Goal: Task Accomplishment & Management: Complete application form

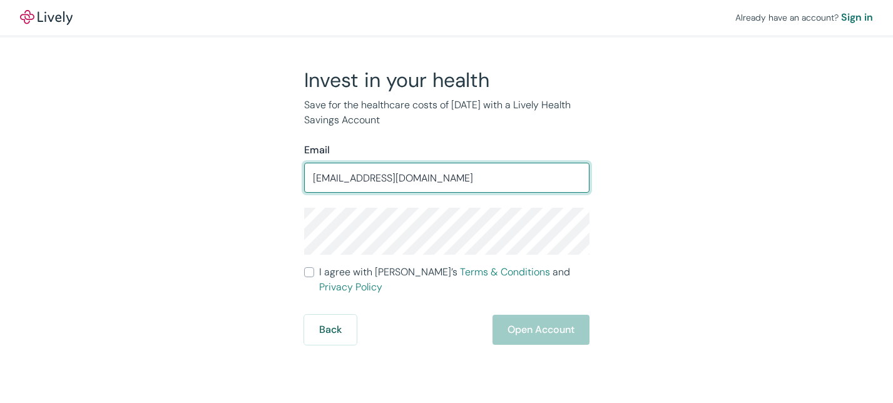
type input "[EMAIL_ADDRESS][DOMAIN_NAME]"
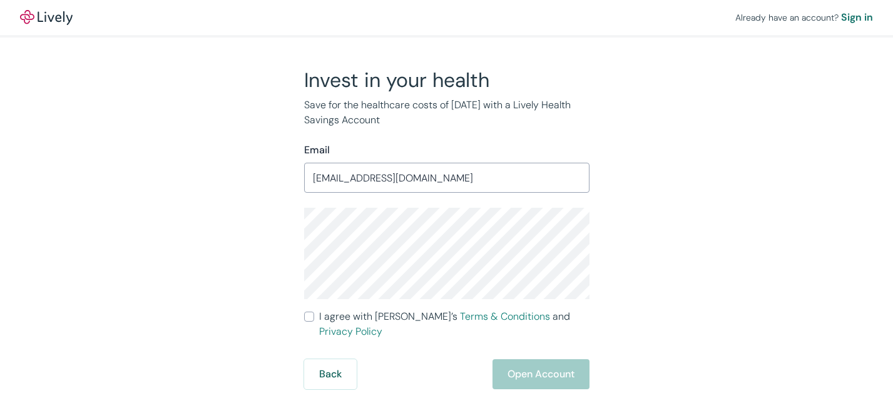
click at [0, 402] on com-1password-button at bounding box center [0, 403] width 0 height 0
click at [306, 315] on input "I agree with Lively’s Terms & Conditions and Privacy Policy" at bounding box center [309, 317] width 10 height 10
checkbox input "true"
click at [528, 359] on button "Open Account" at bounding box center [540, 374] width 97 height 30
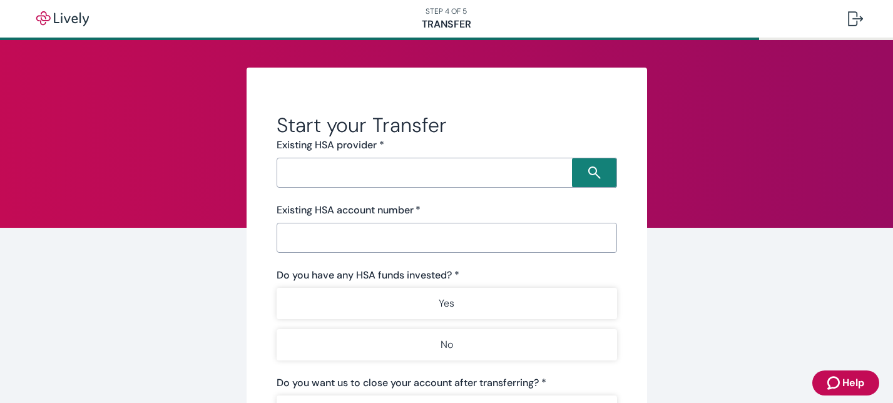
click at [447, 174] on input "Search input" at bounding box center [426, 173] width 292 height 18
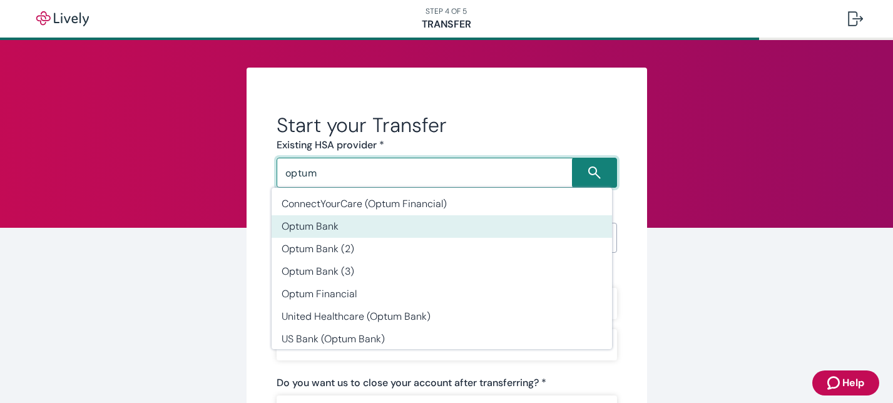
click at [307, 220] on li "Optum Bank" at bounding box center [442, 226] width 340 height 23
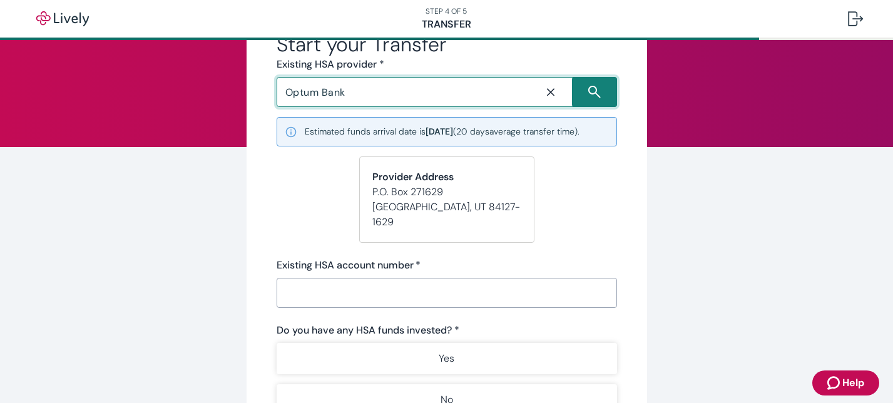
scroll to position [88, 0]
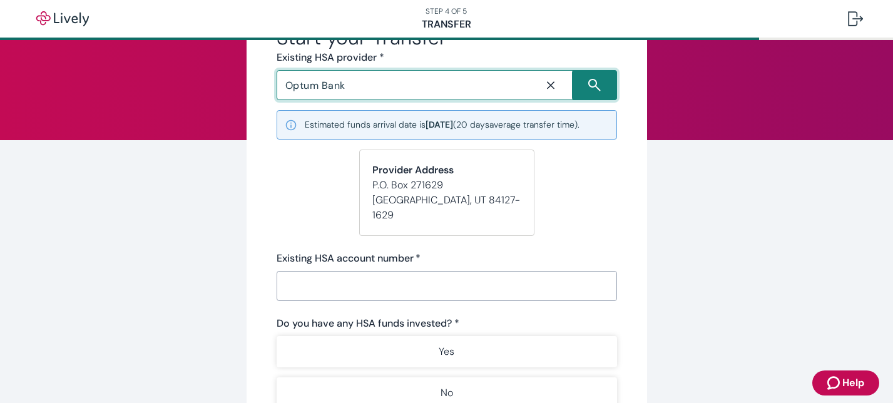
type input "Optum Bank"
click at [378, 273] on input "Existing HSA account number   *" at bounding box center [447, 285] width 340 height 25
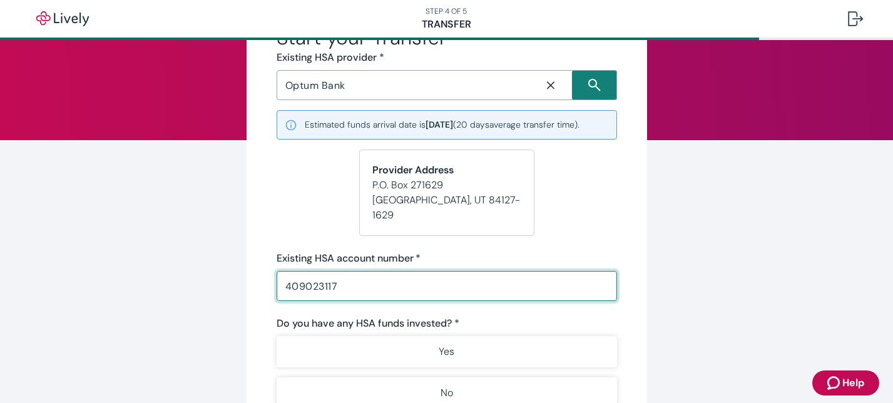
type input "409023117"
click at [627, 290] on div "Start your Transfer Existing HSA provider * Optum Bank ​ Estimated funds arriva…" at bounding box center [447, 322] width 400 height 684
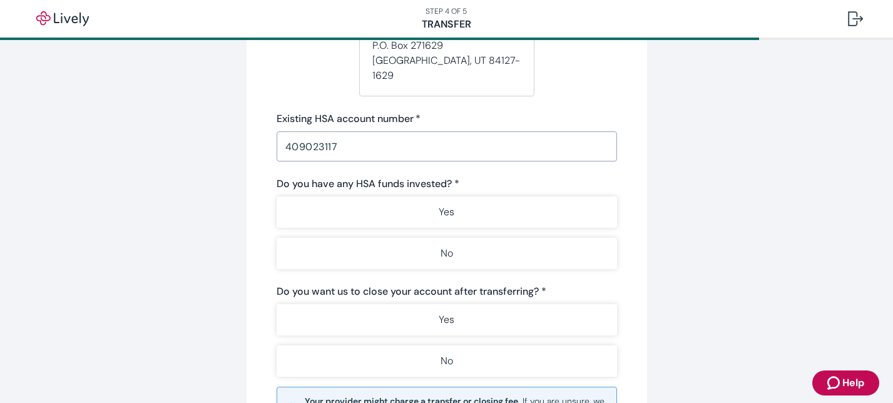
scroll to position [228, 0]
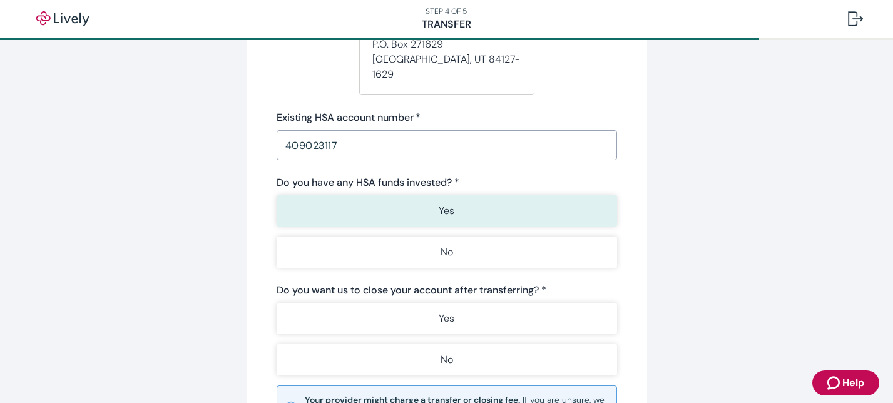
click at [523, 195] on button "Yes" at bounding box center [447, 210] width 340 height 31
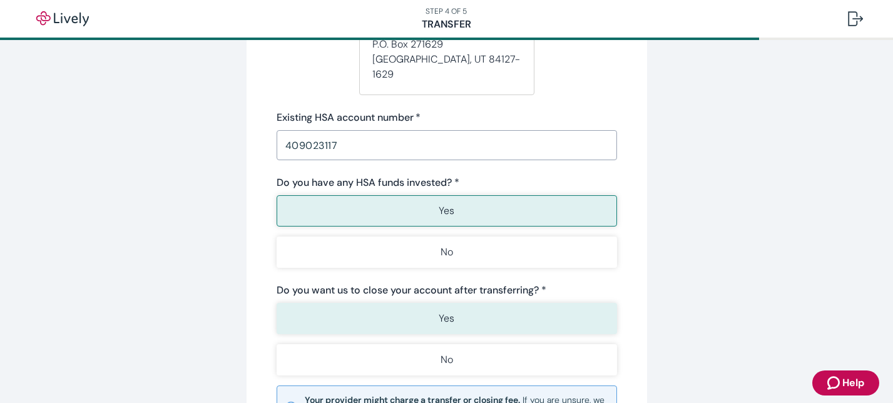
click at [482, 303] on button "Yes" at bounding box center [447, 318] width 340 height 31
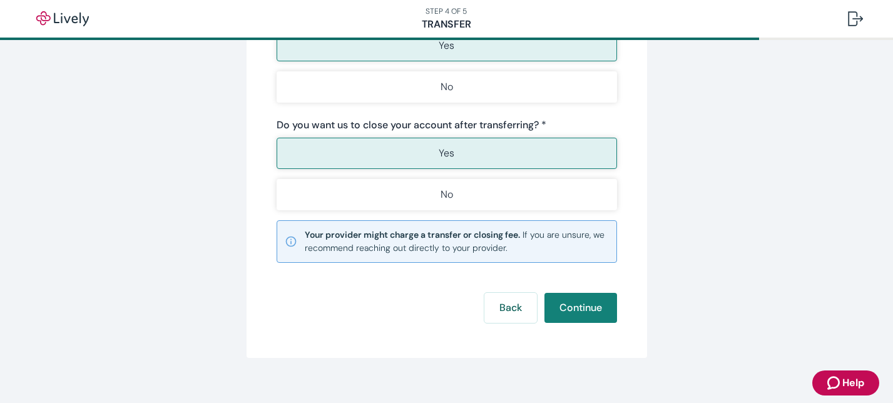
scroll to position [392, 0]
click at [558, 296] on button "Continue" at bounding box center [580, 309] width 73 height 30
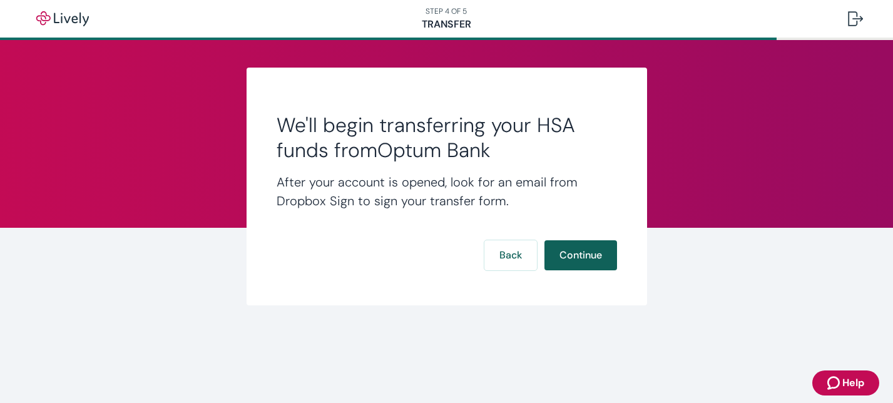
click at [574, 254] on button "Continue" at bounding box center [580, 255] width 73 height 30
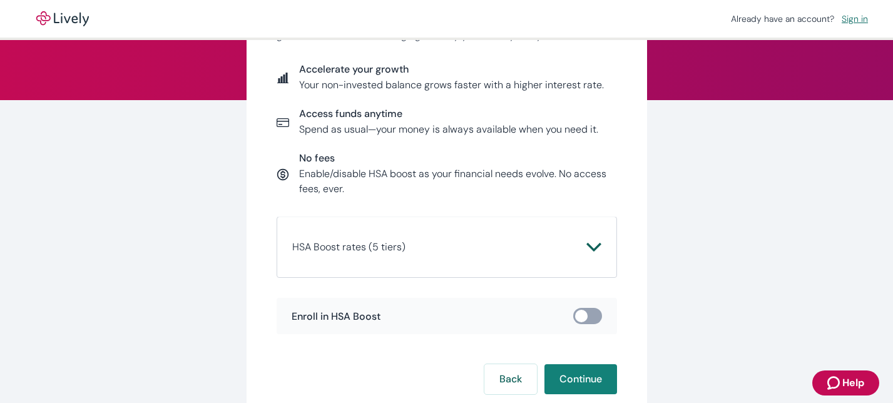
scroll to position [128, 0]
click at [594, 242] on icon "Chevron icon" at bounding box center [593, 246] width 15 height 15
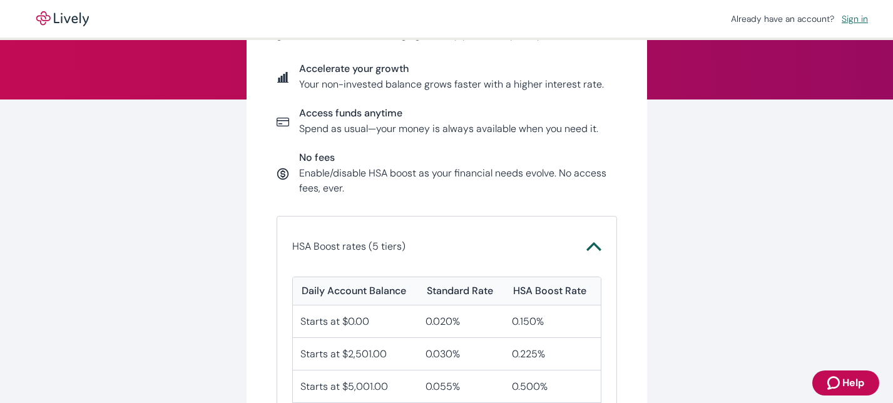
click at [593, 242] on icon "Chevron icon" at bounding box center [593, 246] width 15 height 15
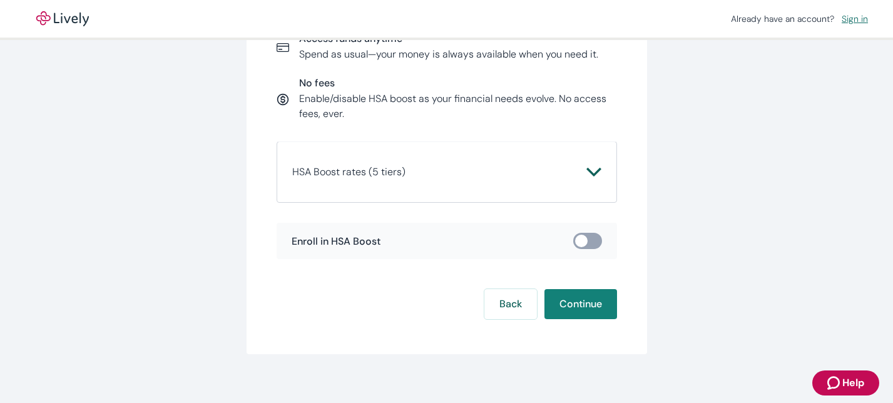
scroll to position [205, 0]
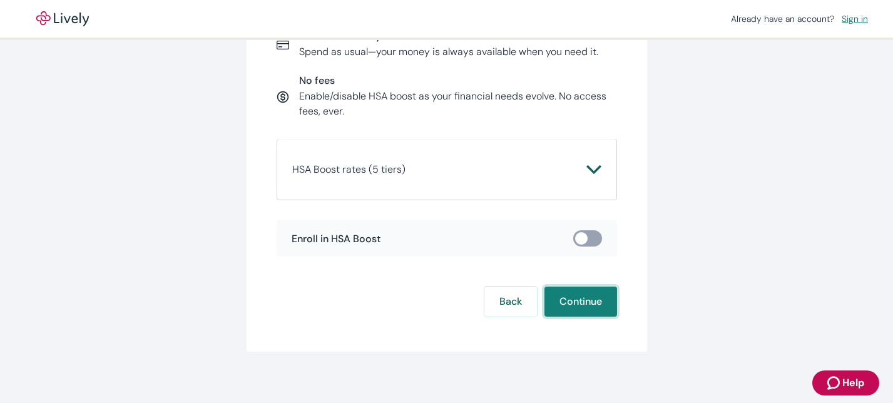
click at [573, 300] on button "Continue" at bounding box center [580, 302] width 73 height 30
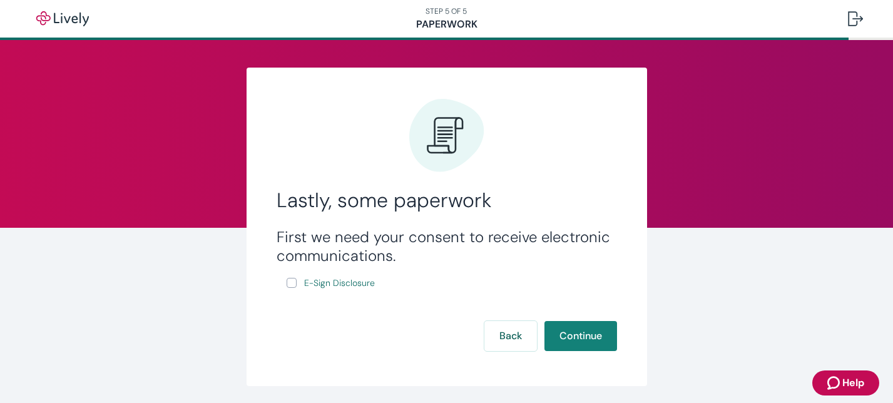
click at [287, 284] on input "E-Sign Disclosure" at bounding box center [292, 283] width 10 height 10
checkbox input "true"
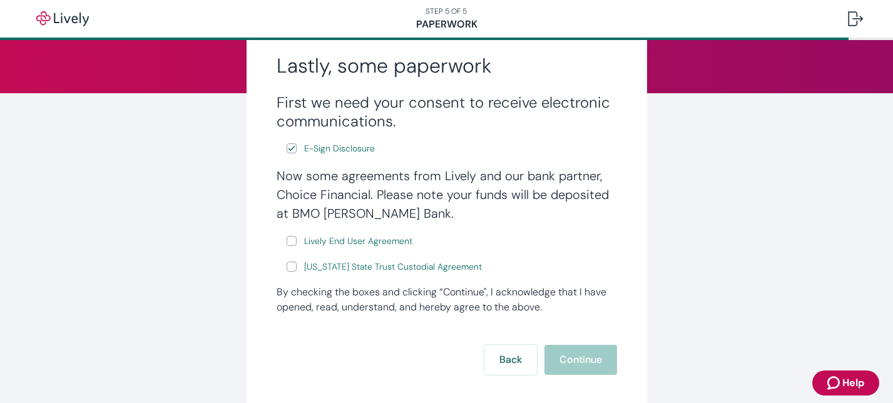
scroll to position [141, 0]
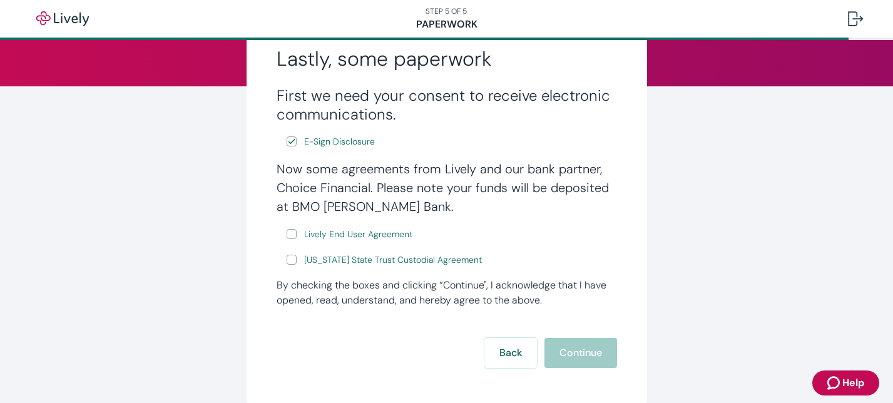
click at [288, 233] on input "Lively End User Agreement" at bounding box center [292, 234] width 10 height 10
checkbox input "true"
click at [287, 262] on input "Wyoming State Trust Custodial Agreement" at bounding box center [292, 260] width 10 height 10
checkbox input "true"
click at [564, 358] on button "Continue" at bounding box center [580, 353] width 73 height 30
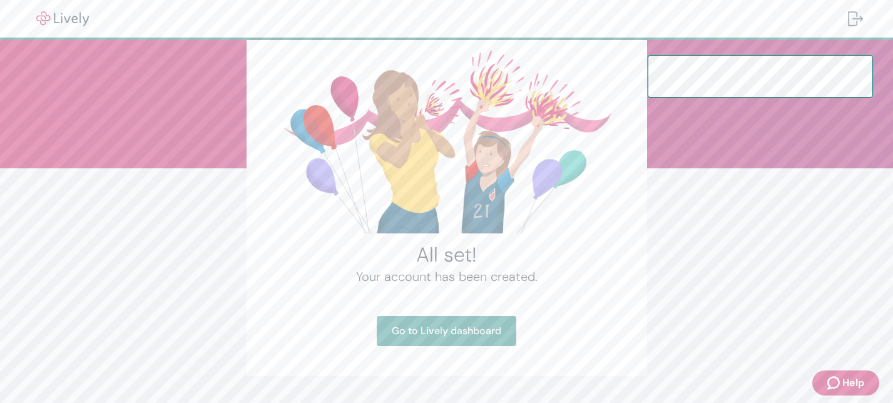
scroll to position [93, 0]
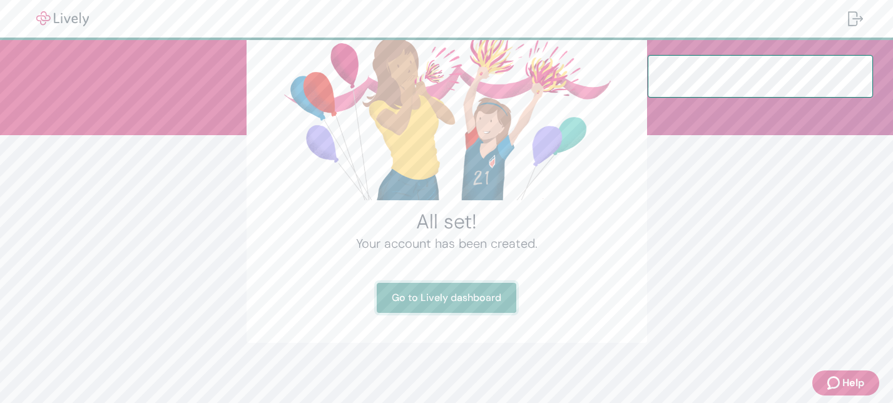
click at [489, 294] on link "Go to Lively dashboard" at bounding box center [447, 298] width 140 height 30
